Goal: Task Accomplishment & Management: Manage account settings

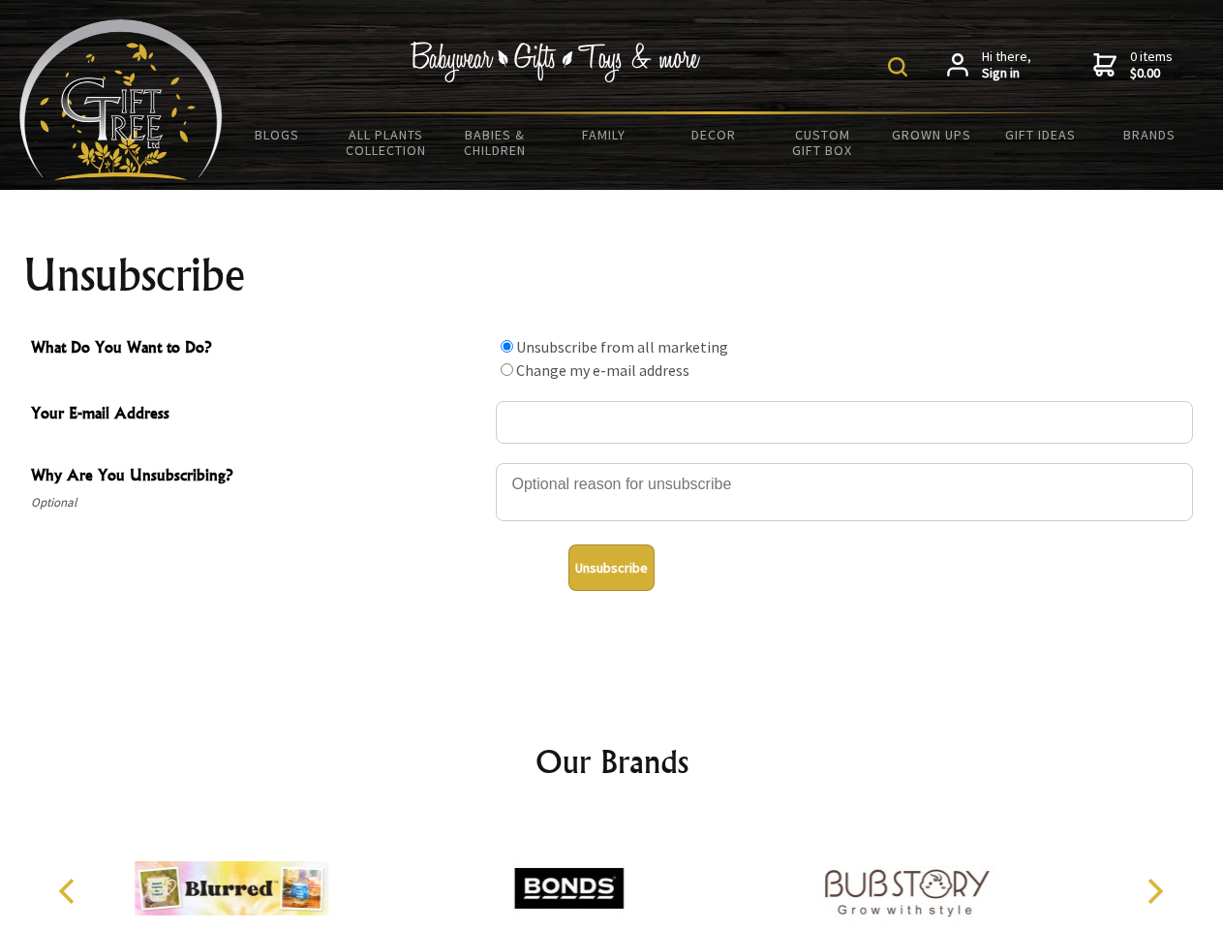
click at [901, 67] on img at bounding box center [897, 66] width 19 height 19
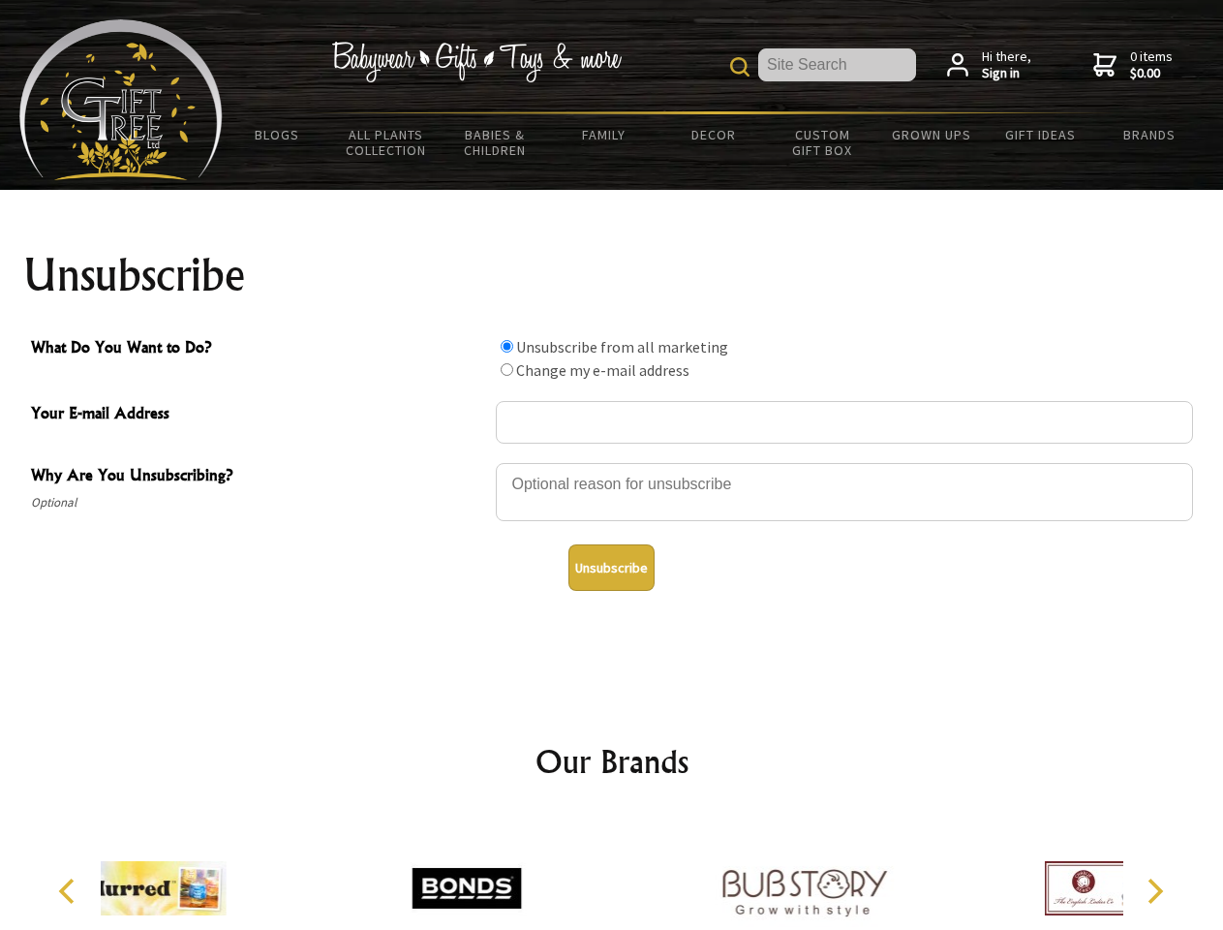
click at [612, 462] on div at bounding box center [844, 495] width 697 height 68
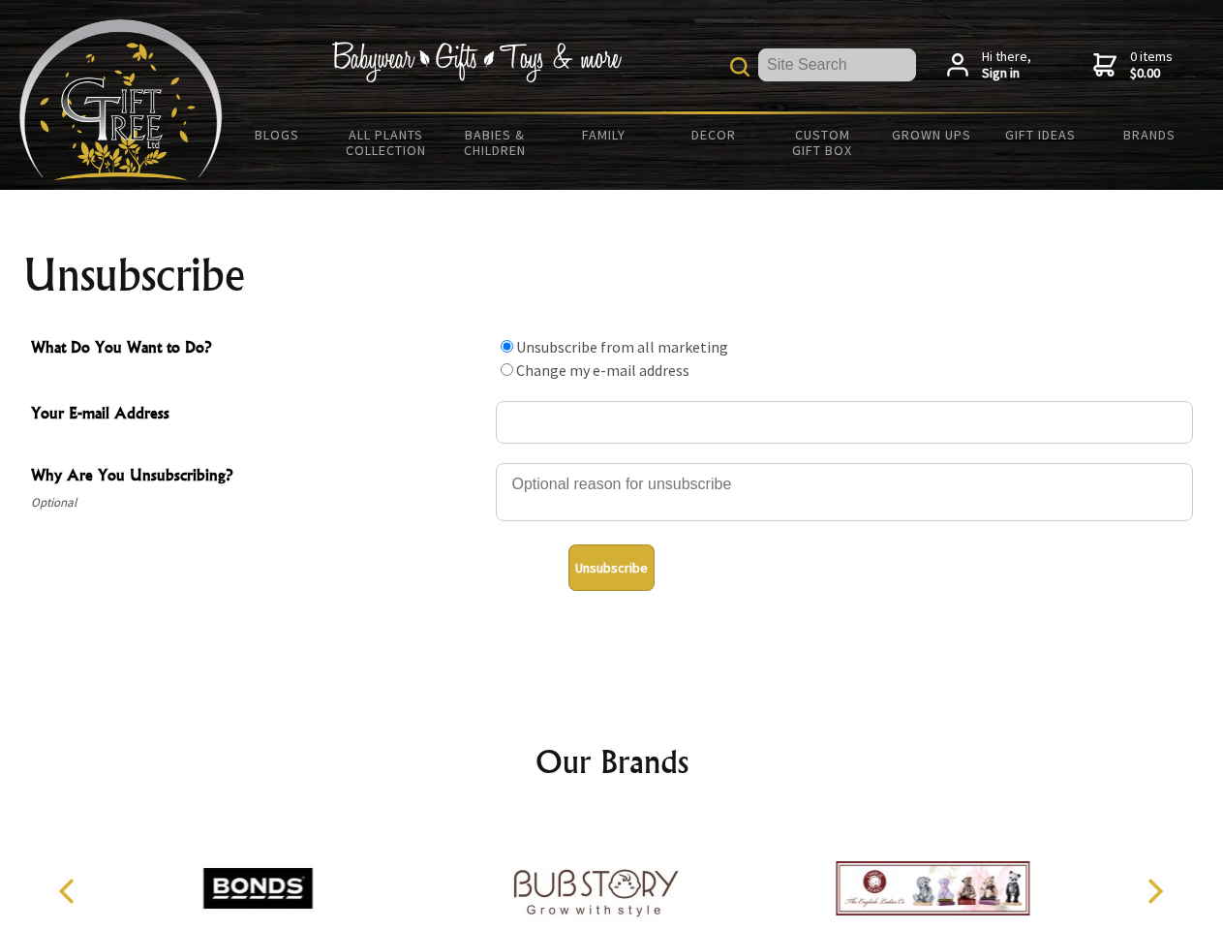
click at [506, 346] on input "What Do You Want to Do?" at bounding box center [507, 346] width 13 height 13
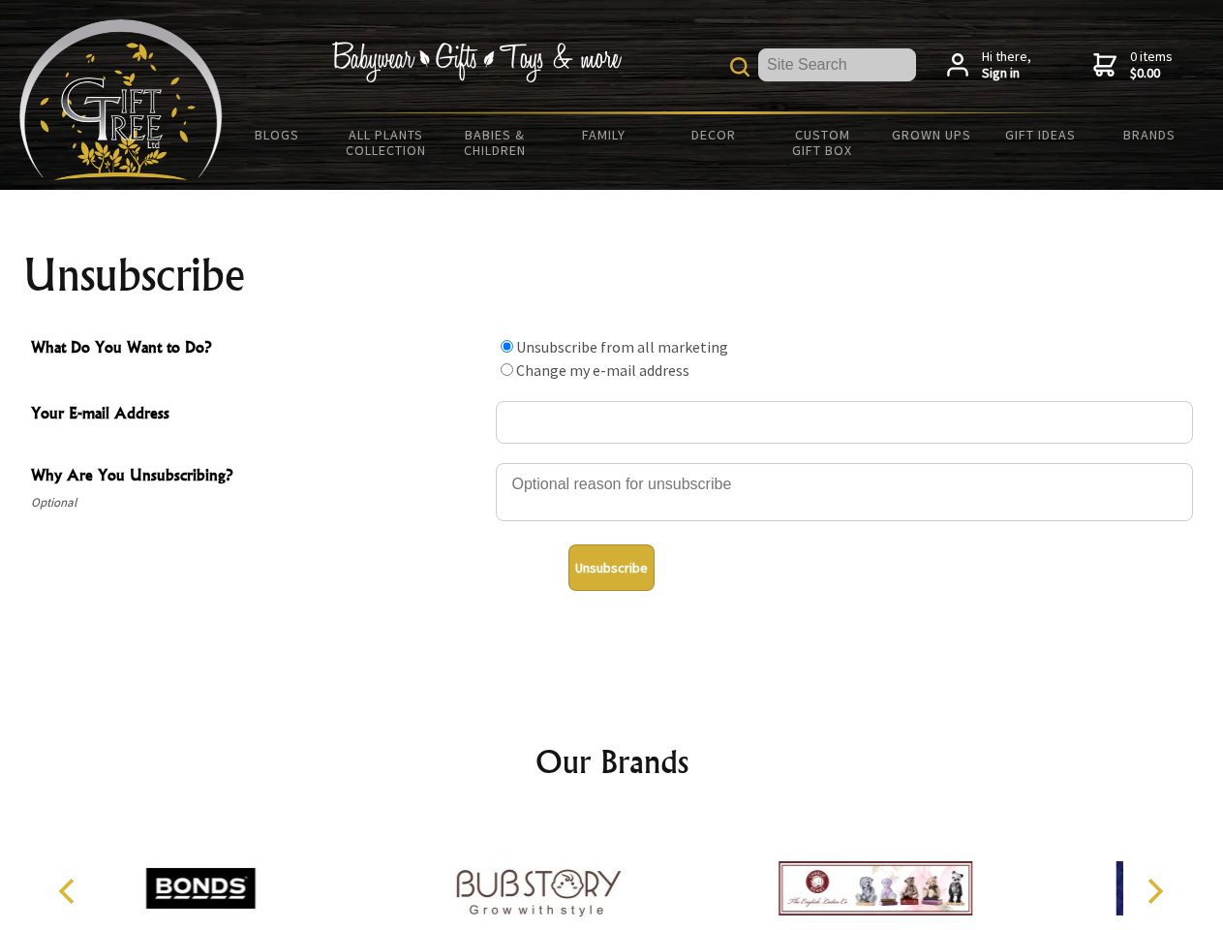
click at [506, 369] on input "What Do You Want to Do?" at bounding box center [507, 369] width 13 height 13
radio input "true"
click at [611, 567] on button "Unsubscribe" at bounding box center [611, 567] width 86 height 46
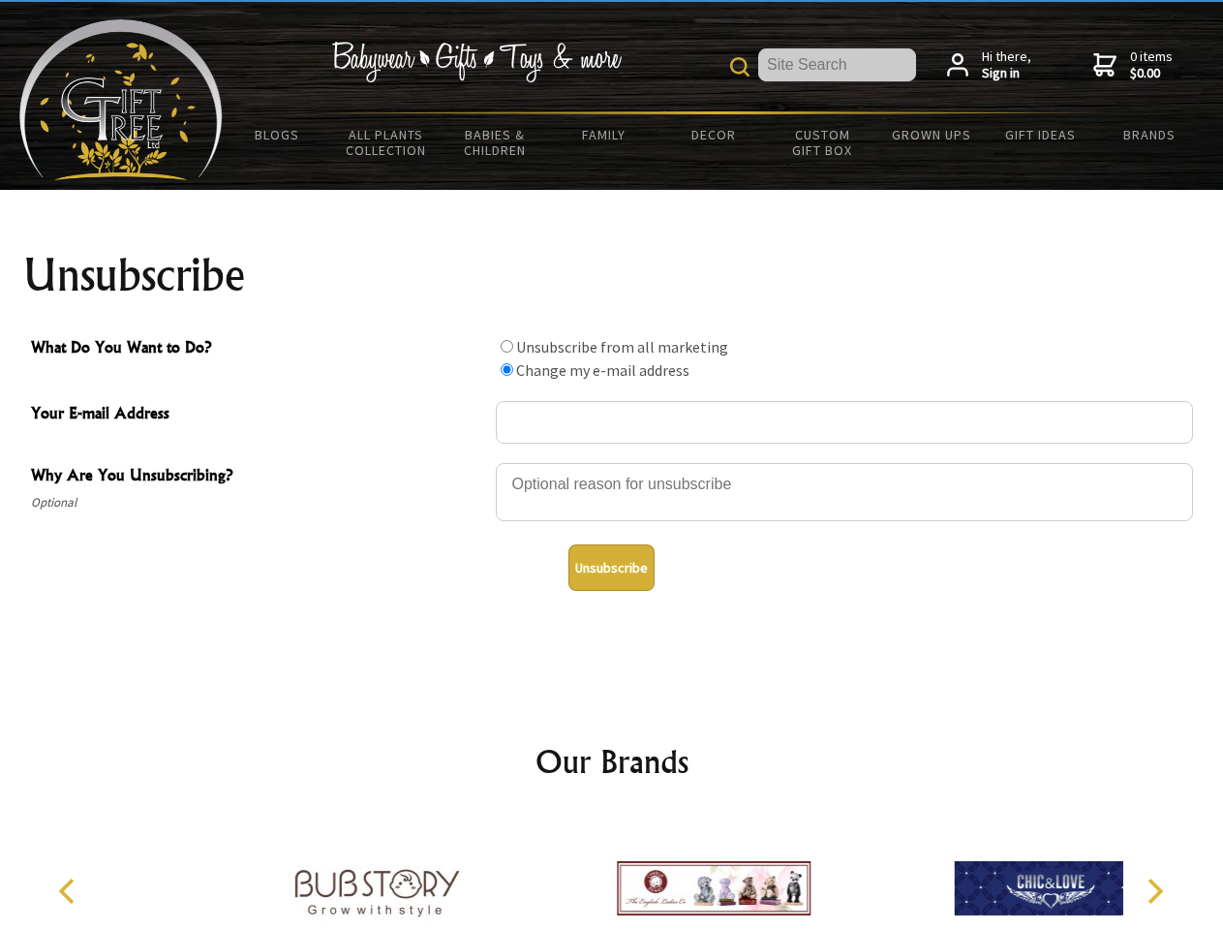
click at [612, 872] on div at bounding box center [713, 890] width 337 height 151
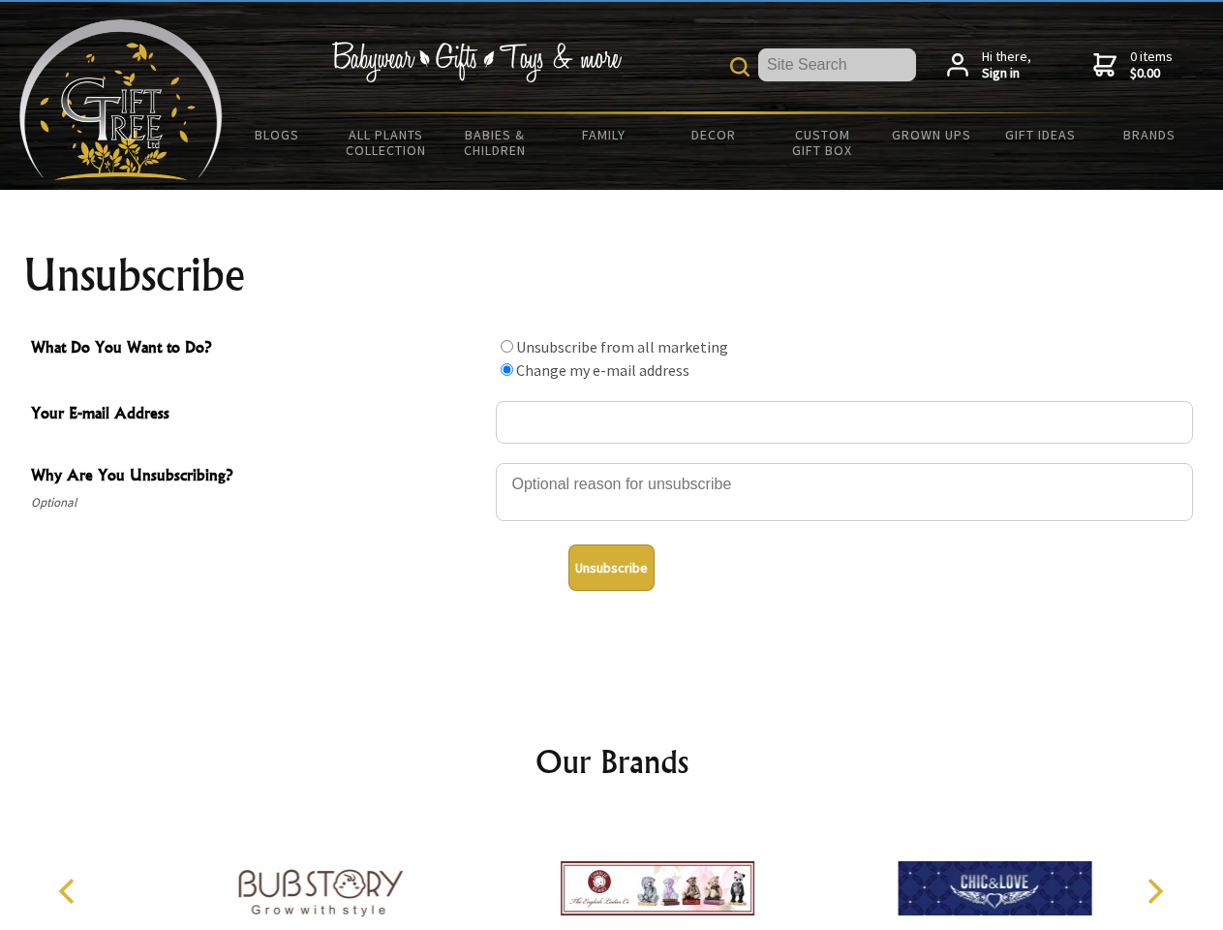
click at [70, 891] on icon "Previous" at bounding box center [68, 890] width 25 height 25
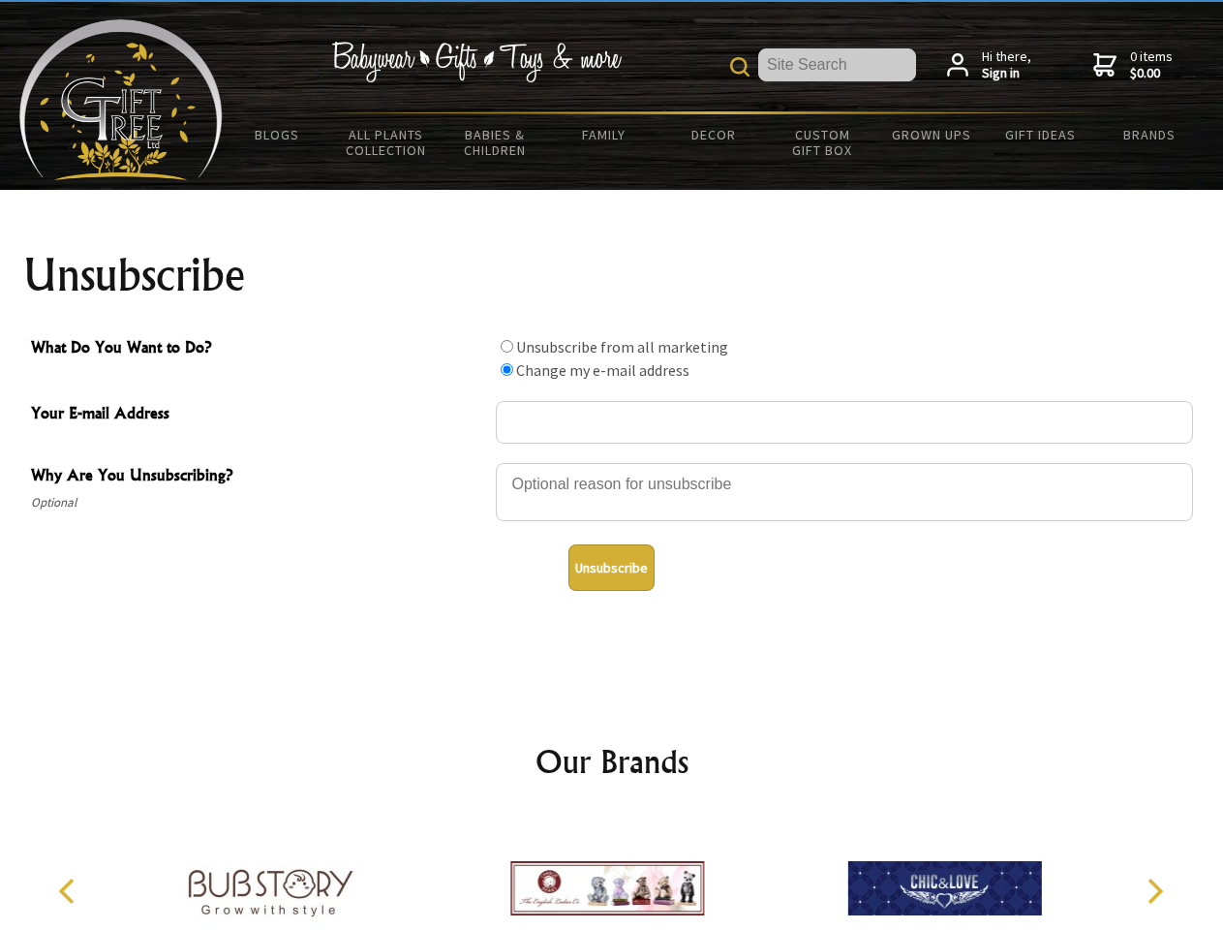
click at [1154, 891] on icon "Next" at bounding box center [1153, 890] width 25 height 25
